Goal: Information Seeking & Learning: Get advice/opinions

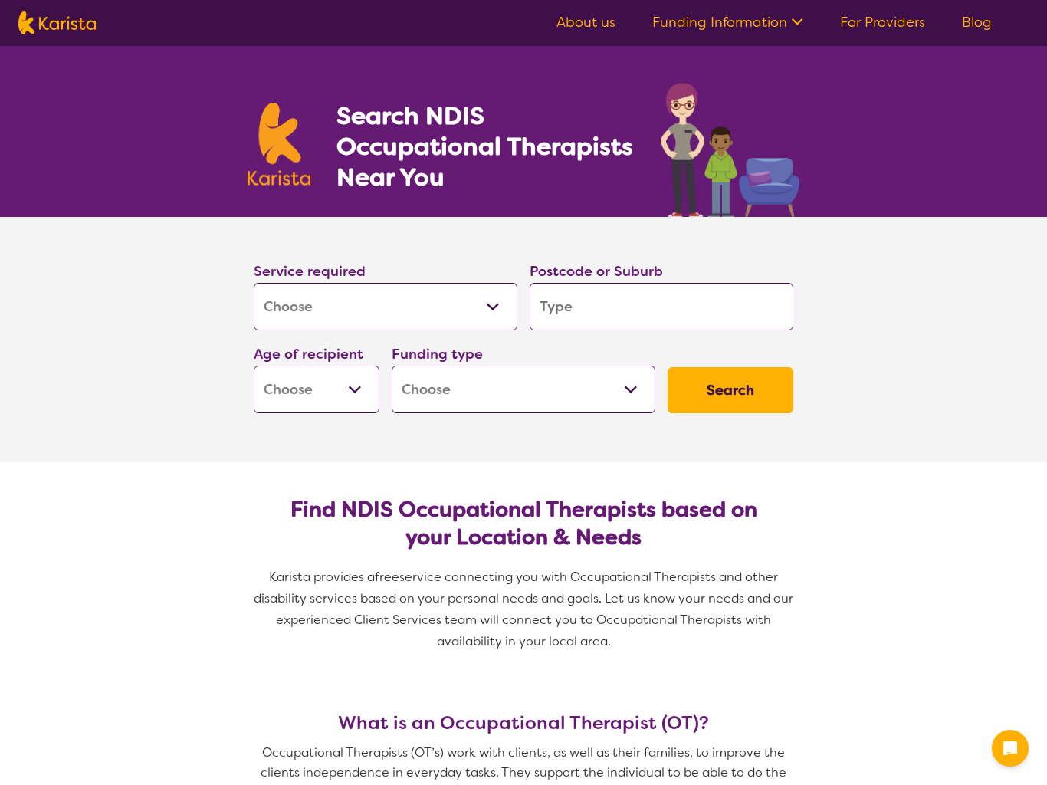
select select "[MEDICAL_DATA]"
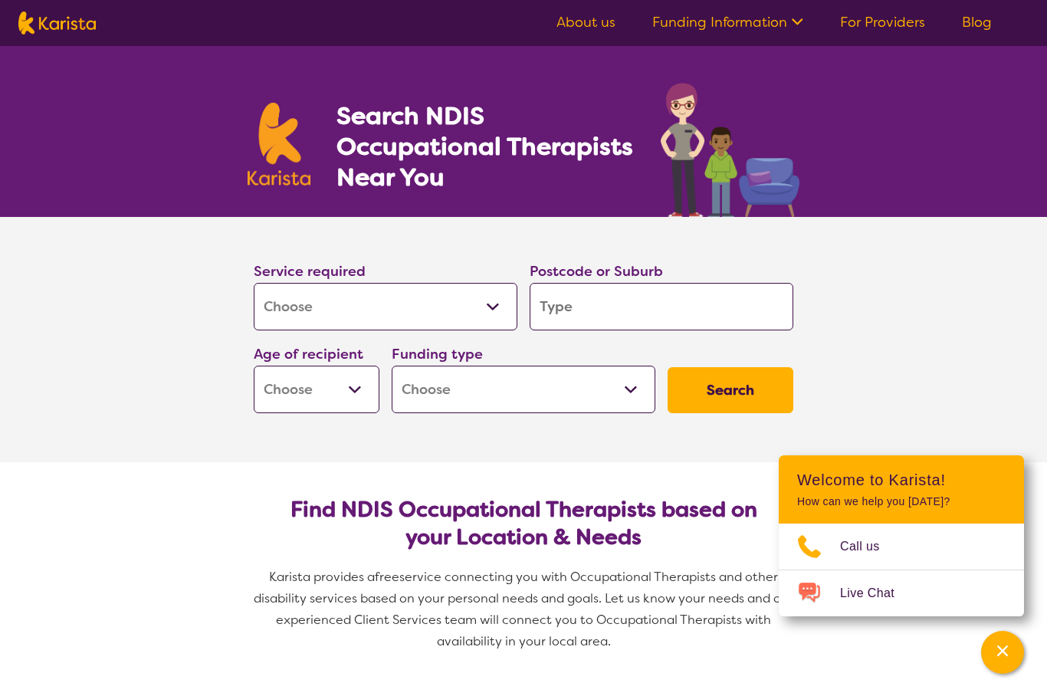
click at [606, 307] on input "search" at bounding box center [662, 307] width 264 height 48
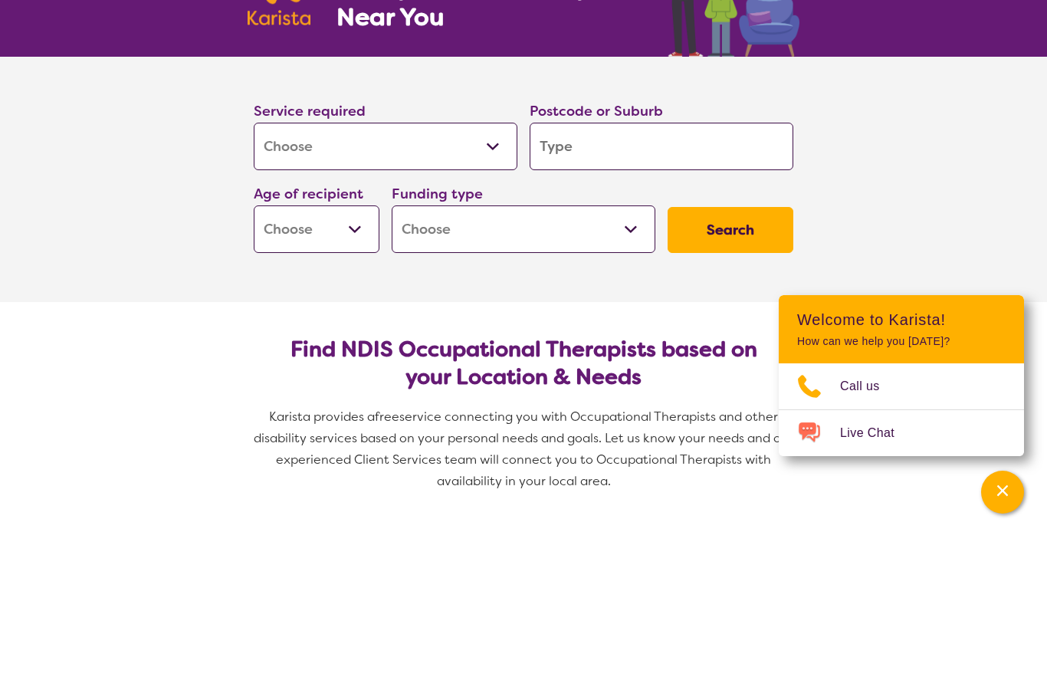
type input "4"
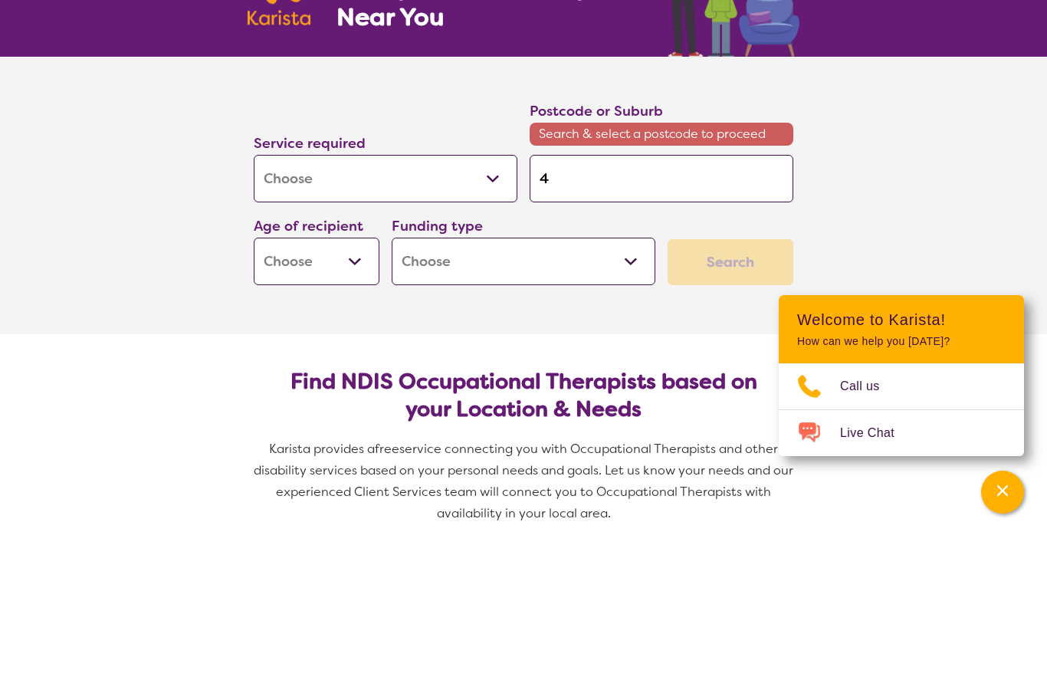
type input "40"
type input "405"
type input "4055"
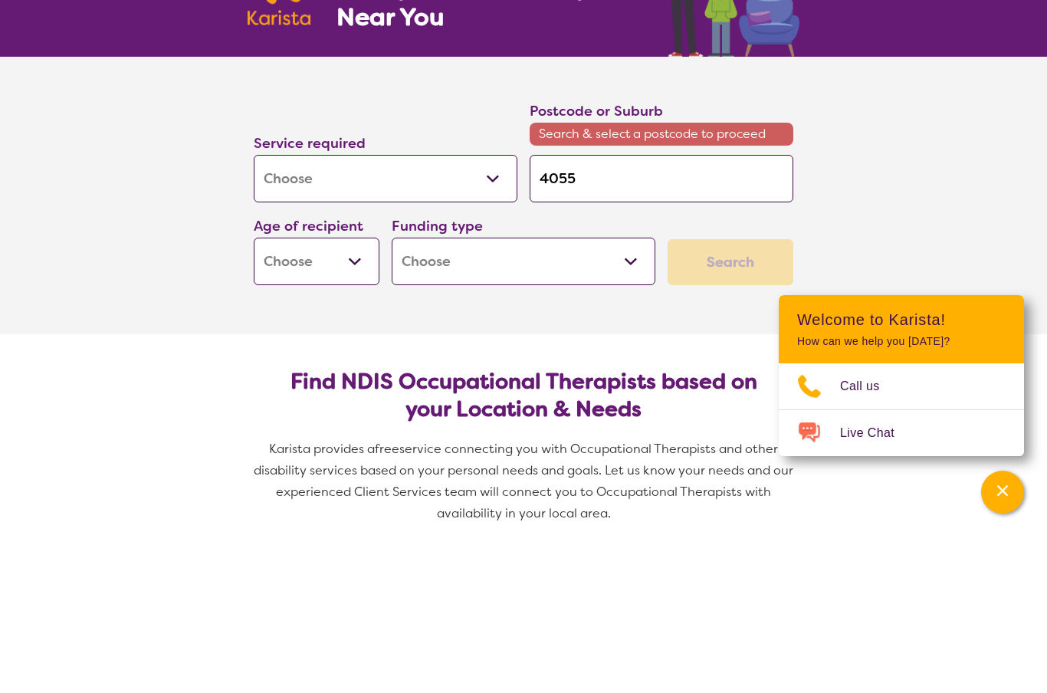
type input "4055"
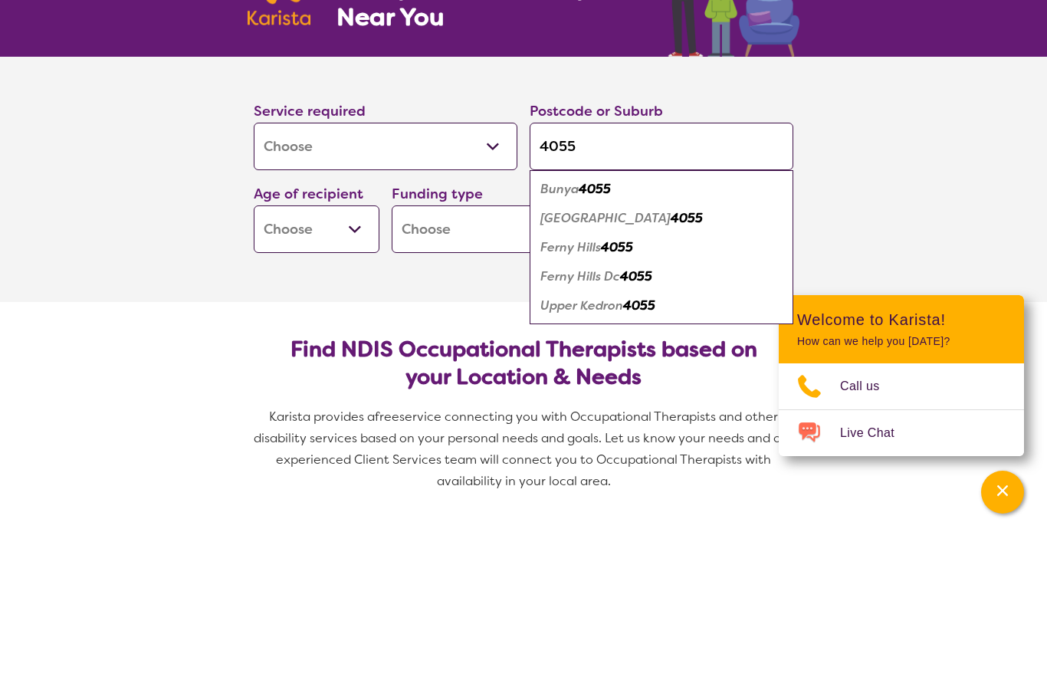
scroll to position [160, 0]
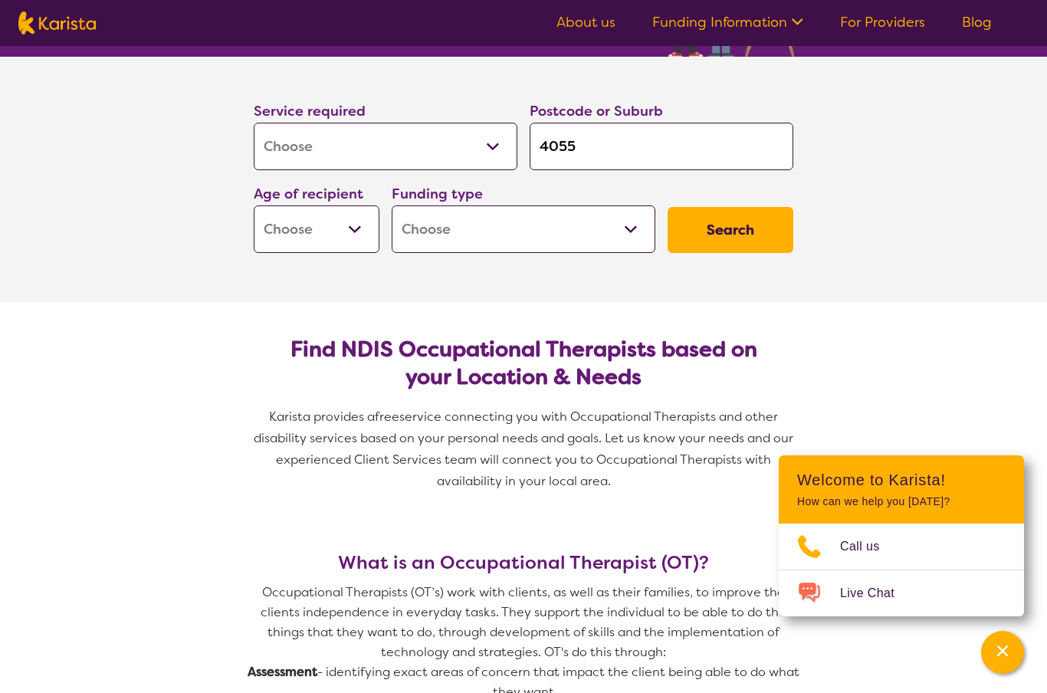
type input "4055"
click at [353, 234] on select "Early Childhood - 0 to 9 Child - 10 to 11 Adolescent - 12 to 17 Adult - 18 to 6…" at bounding box center [317, 229] width 126 height 48
select select "AD"
click at [540, 225] on select "Home Care Package (HCP) National Disability Insurance Scheme (NDIS) I don't know" at bounding box center [524, 229] width 264 height 48
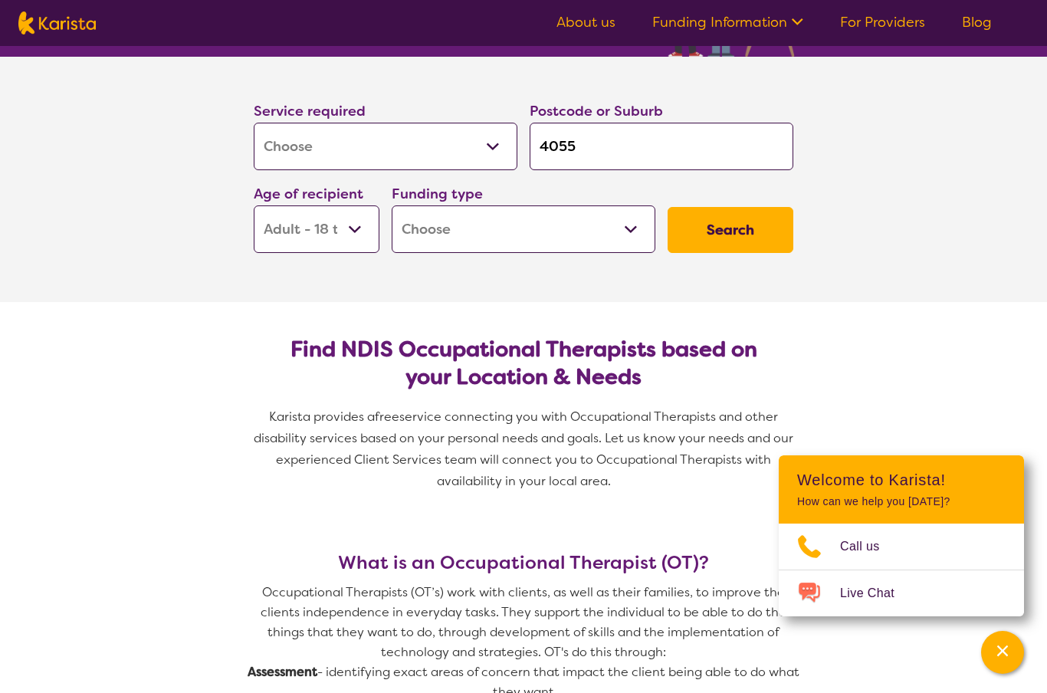
select select "NDIS"
click at [719, 242] on button "Search" at bounding box center [731, 230] width 126 height 46
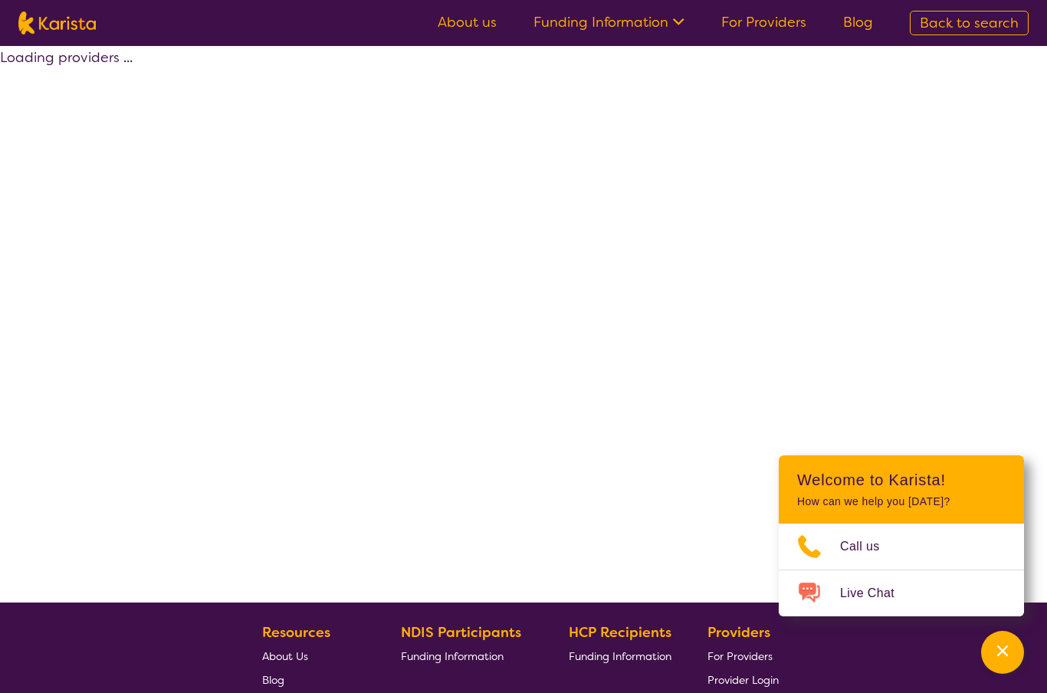
select select "by_score"
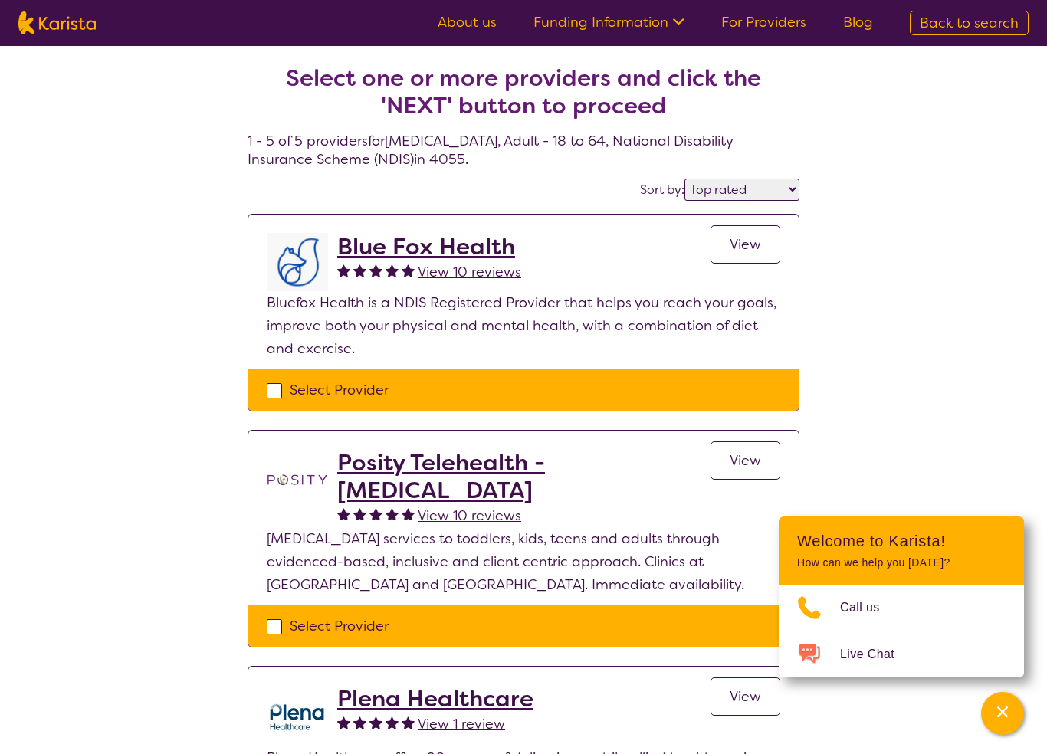
click at [752, 244] on span "View" at bounding box center [745, 244] width 31 height 18
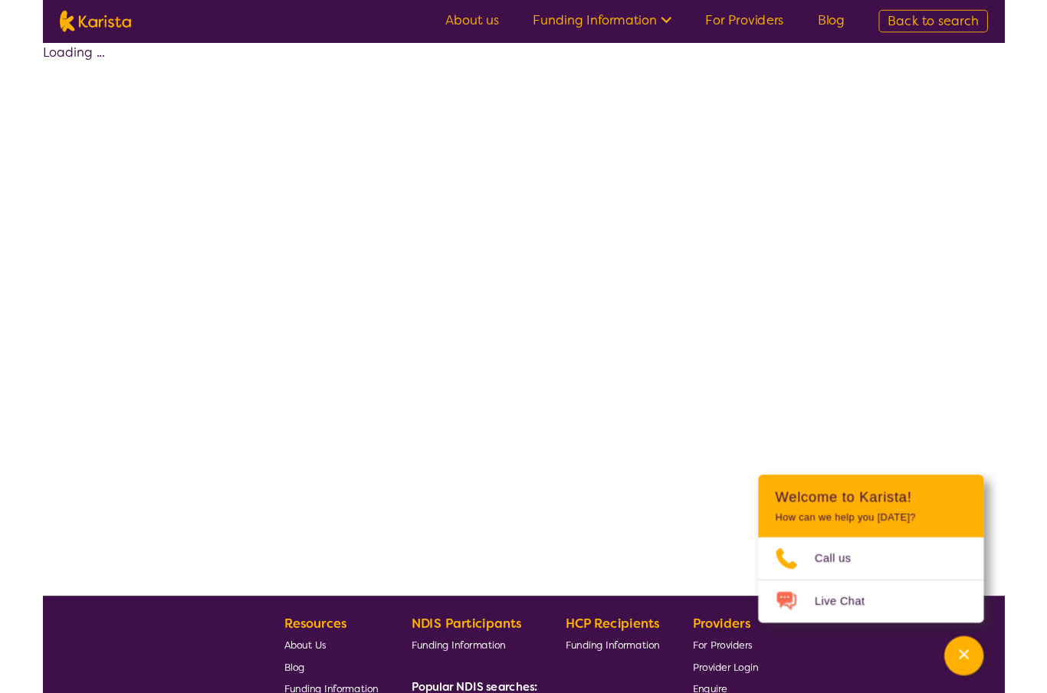
scroll to position [61, 0]
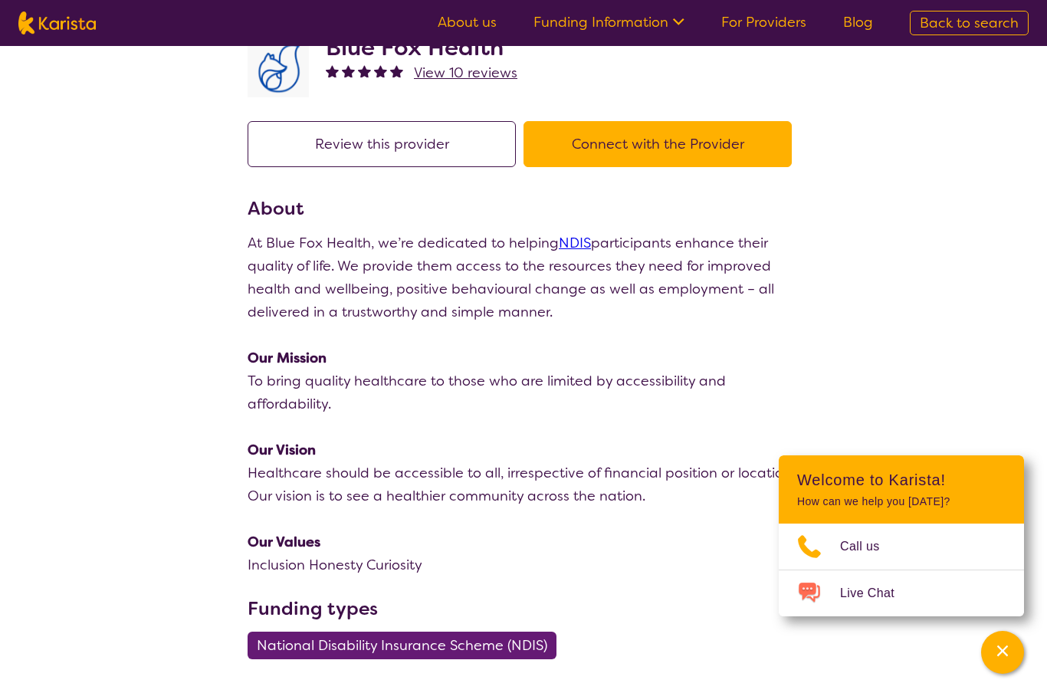
select select "by_score"
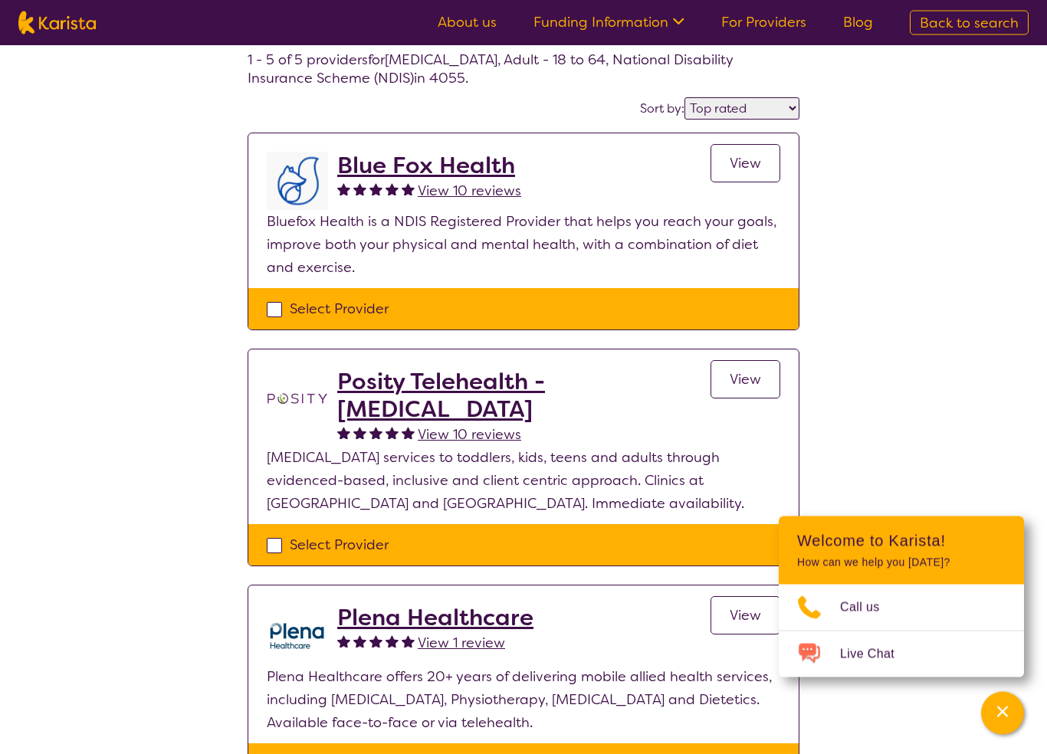
scroll to position [81, 0]
click at [958, 452] on div "Select one or more providers and click the 'NEXT' button to proceed 1 - 5 of 5 …" at bounding box center [523, 631] width 1047 height 1332
click at [545, 386] on h2 "Posity Telehealth - [MEDICAL_DATA]" at bounding box center [523, 395] width 373 height 55
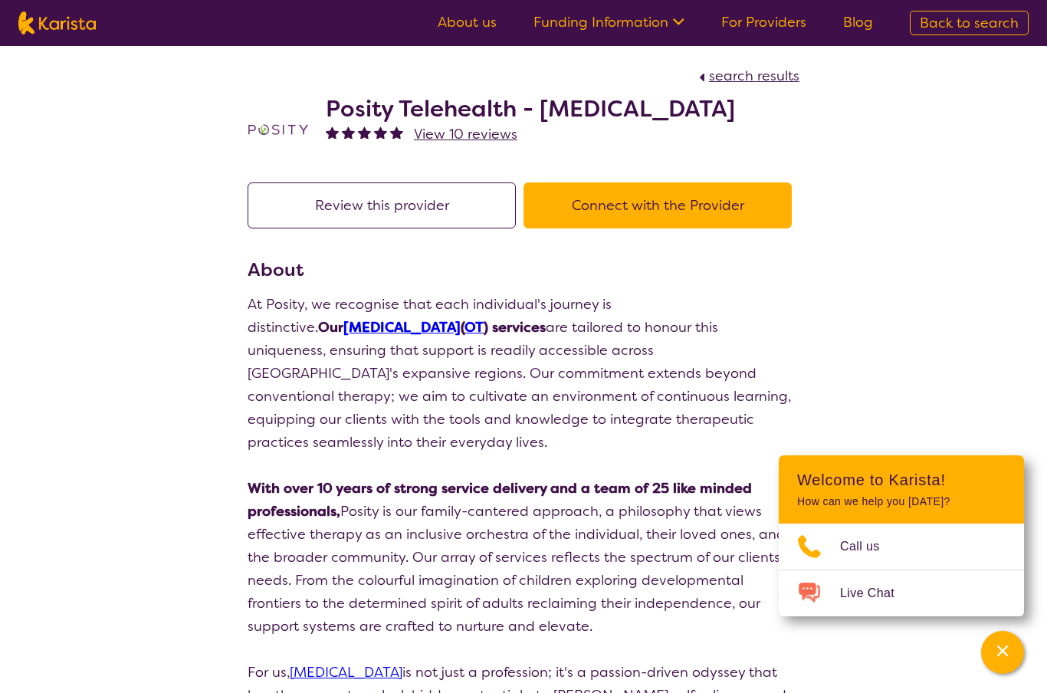
select select "by_score"
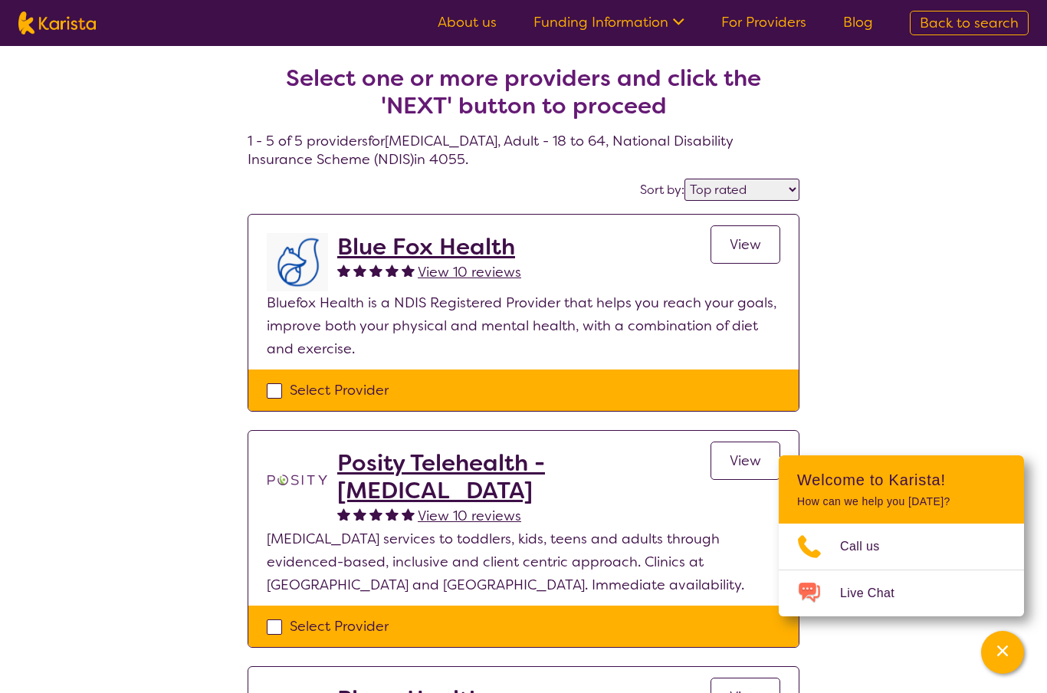
scroll to position [418, 0]
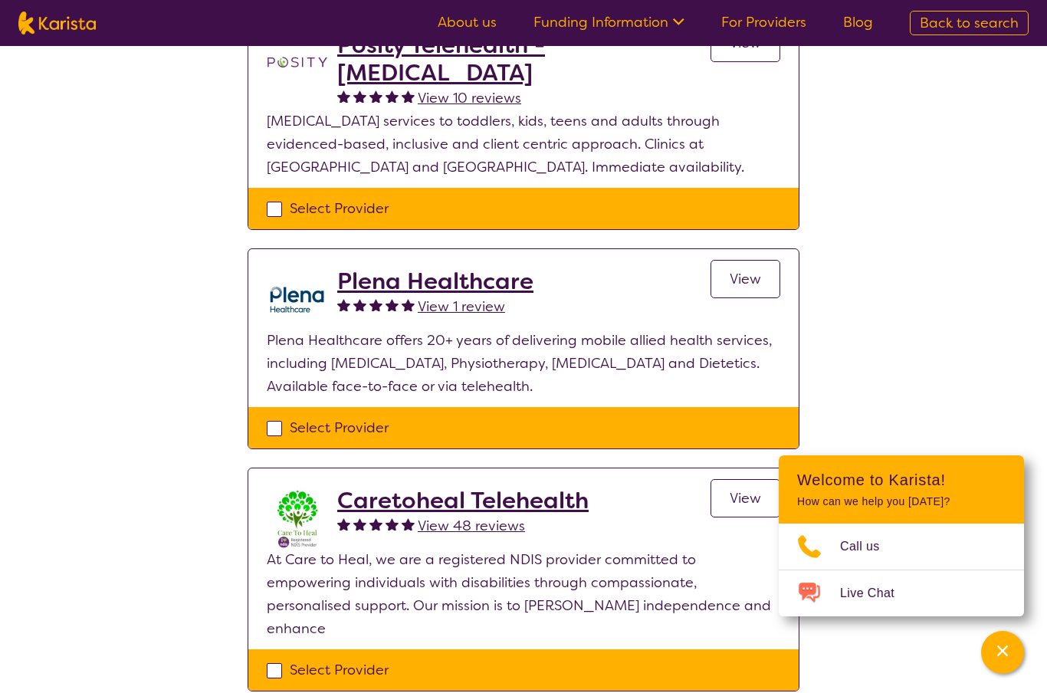
click at [524, 280] on h2 "Plena Healthcare" at bounding box center [435, 282] width 196 height 28
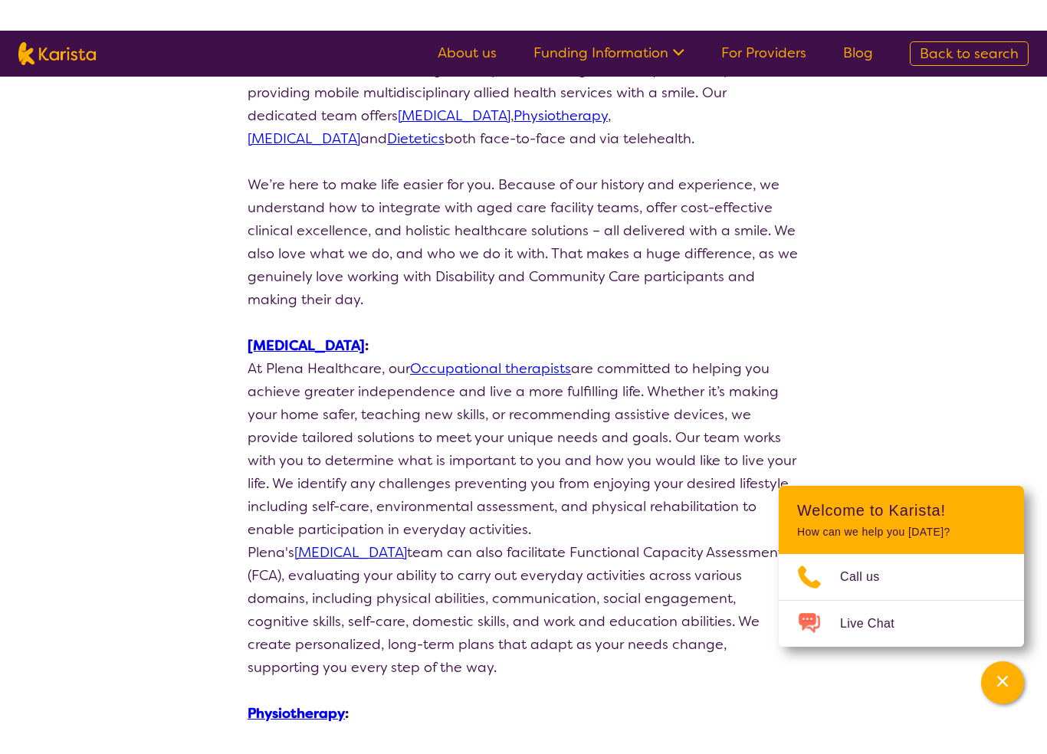
scroll to position [205, 0]
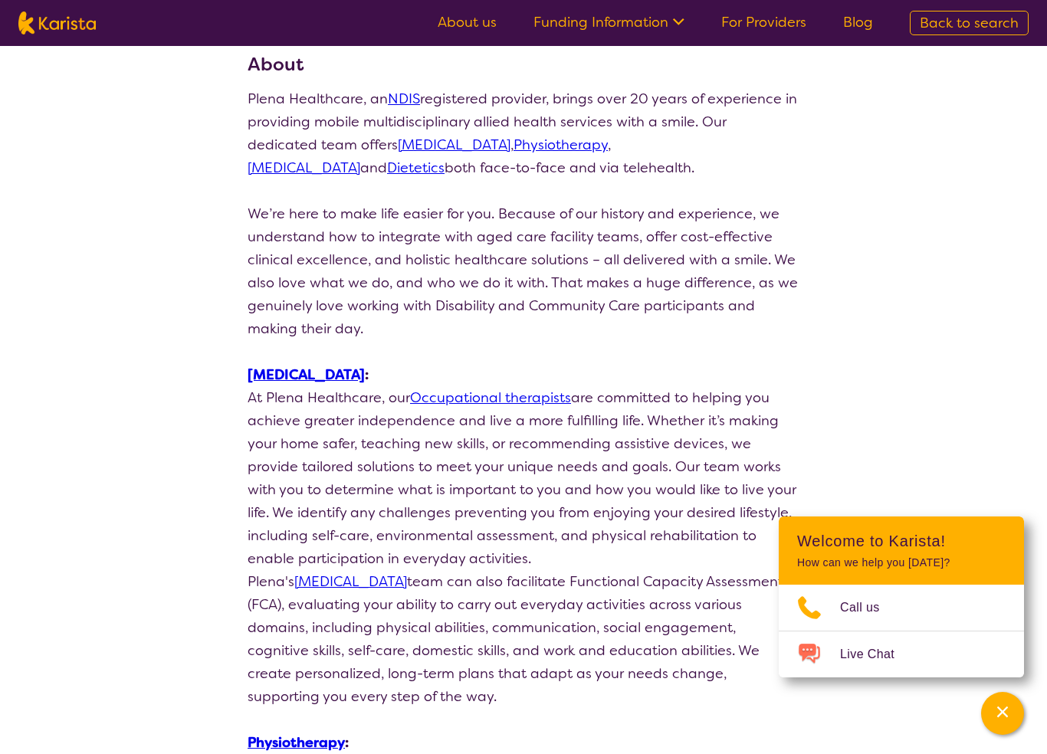
click at [365, 380] on link "[MEDICAL_DATA]" at bounding box center [306, 375] width 117 height 18
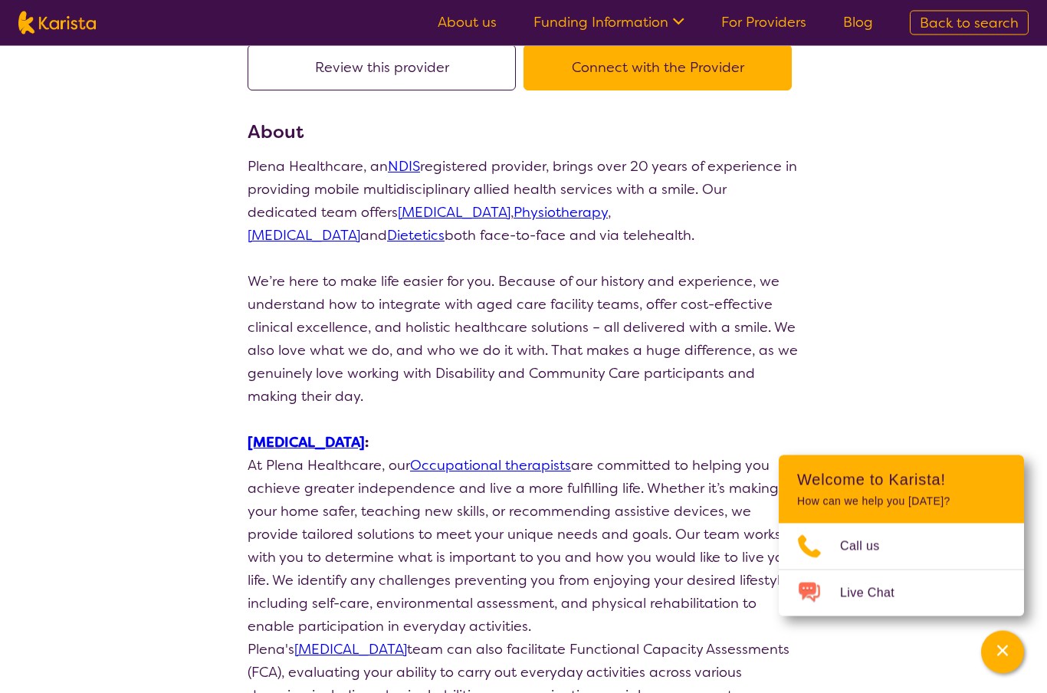
scroll to position [0, 0]
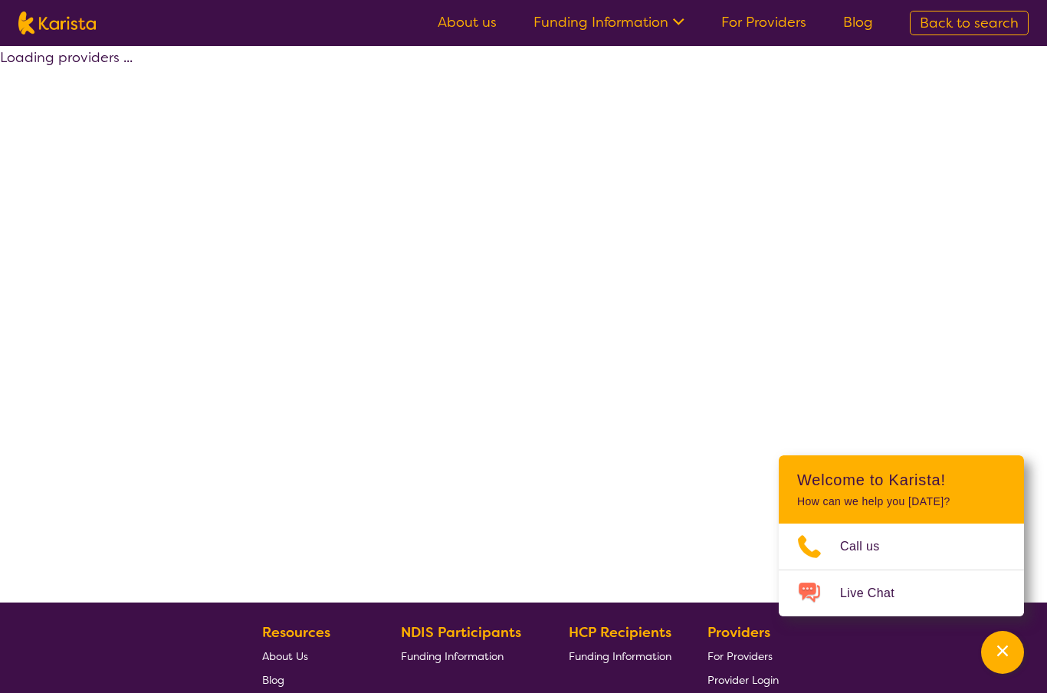
scroll to position [284, 0]
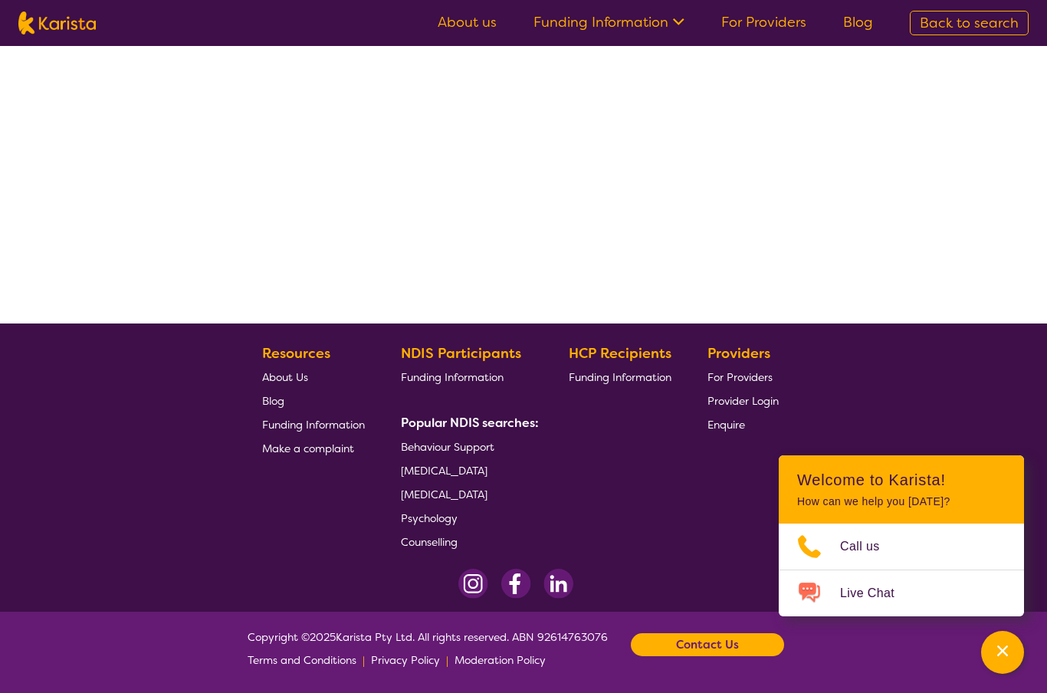
select select "by_score"
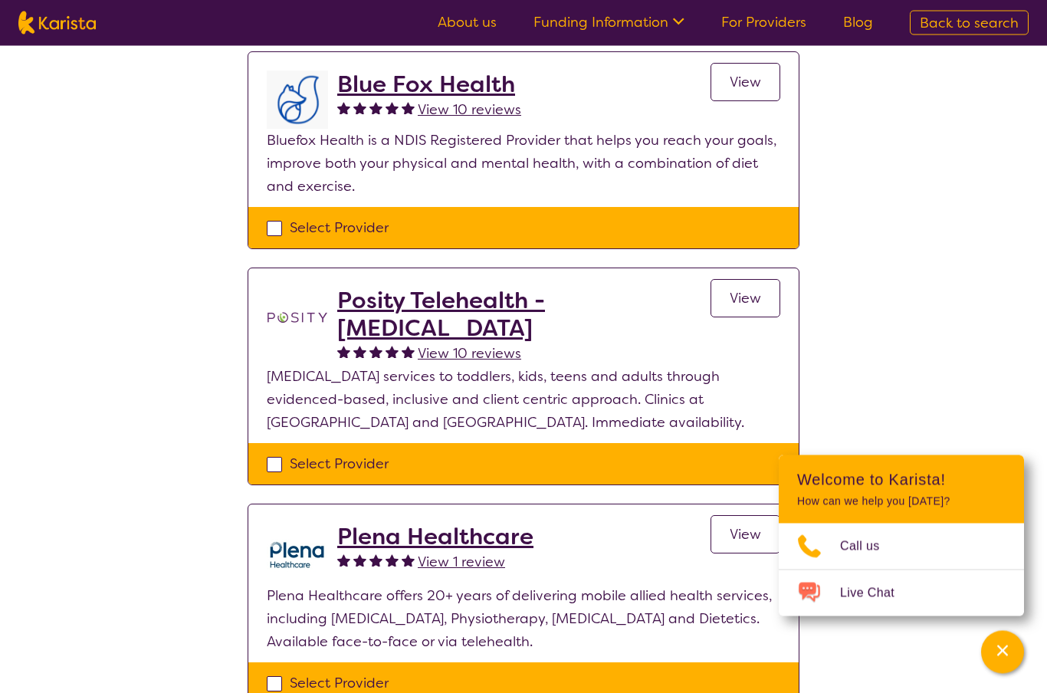
scroll to position [160, 0]
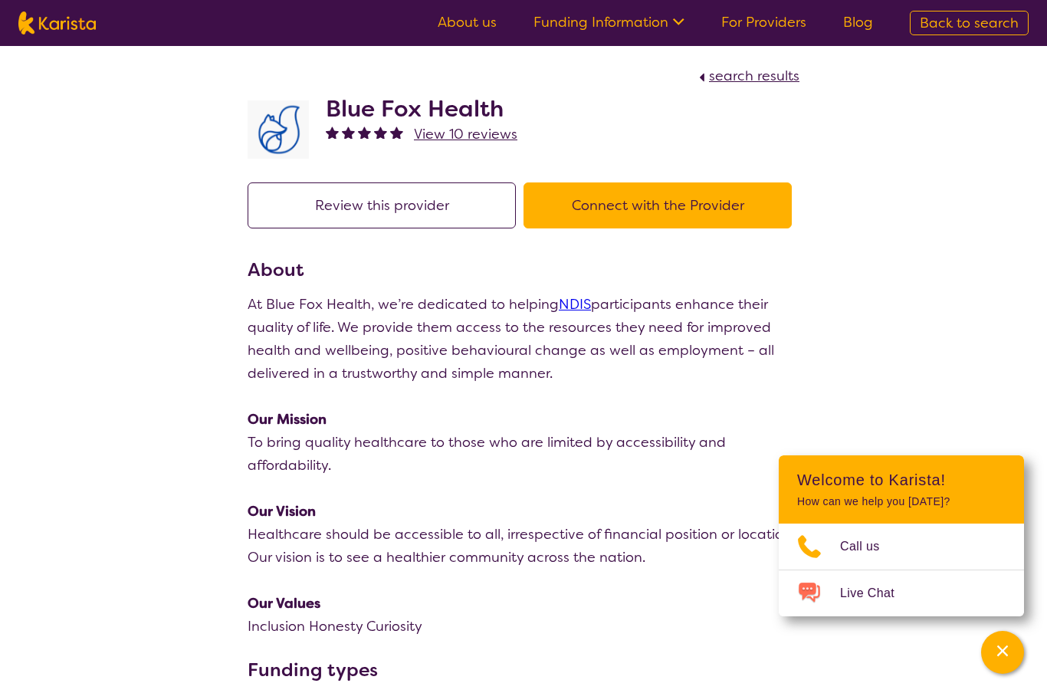
click at [394, 107] on h2 "Blue Fox Health" at bounding box center [422, 109] width 192 height 28
click at [477, 212] on button "Review this provider" at bounding box center [382, 205] width 268 height 46
click at [694, 215] on button "Connect with the Provider" at bounding box center [658, 205] width 268 height 46
